Goal: Transaction & Acquisition: Purchase product/service

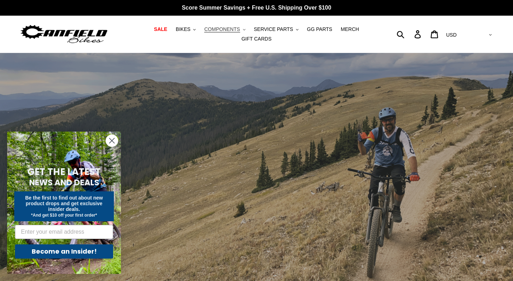
click at [216, 27] on span "COMPONENTS" at bounding box center [222, 29] width 36 height 6
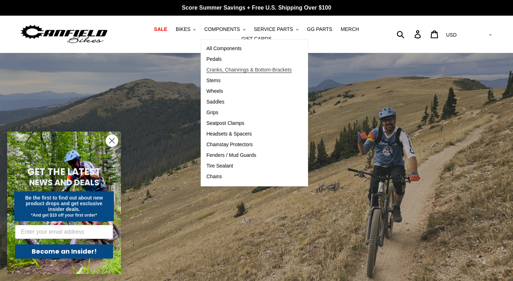
click at [221, 69] on span "Cranks, Chainrings & Bottom-Brackets" at bounding box center [249, 70] width 85 height 6
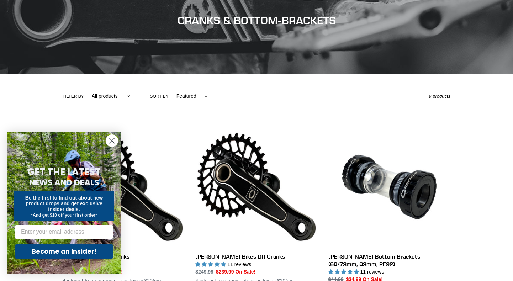
scroll to position [138, 0]
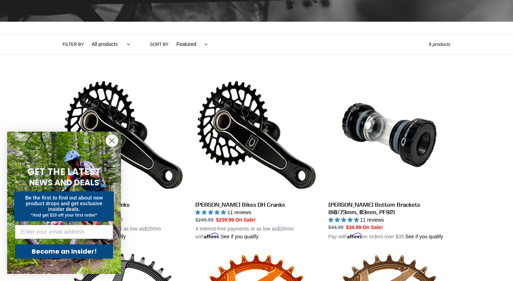
click at [112, 143] on circle "Close dialog" at bounding box center [112, 141] width 12 height 12
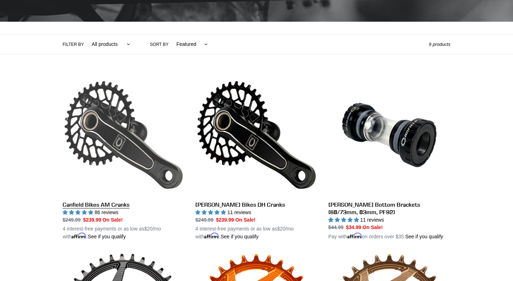
click at [114, 205] on link "Canfield Bikes AM Cranks" at bounding box center [124, 157] width 122 height 167
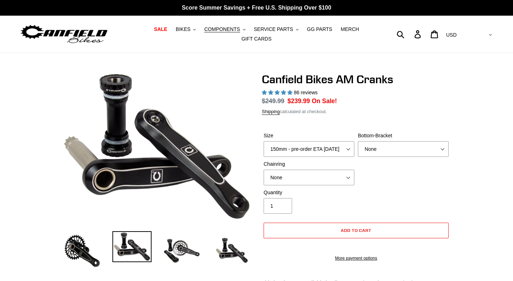
select select "highest-rating"
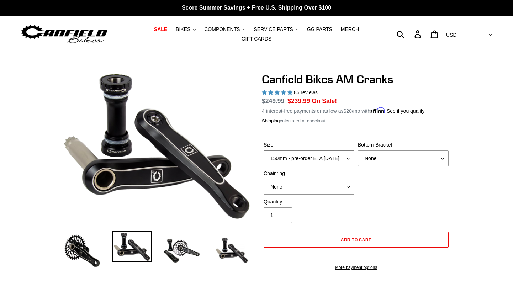
select select "155mm - pre-order ETA 9/30/25"
select select "BSA Threaded 68/73mm"
select select "32t Oval (Boost 148)"
